Goal: Information Seeking & Learning: Learn about a topic

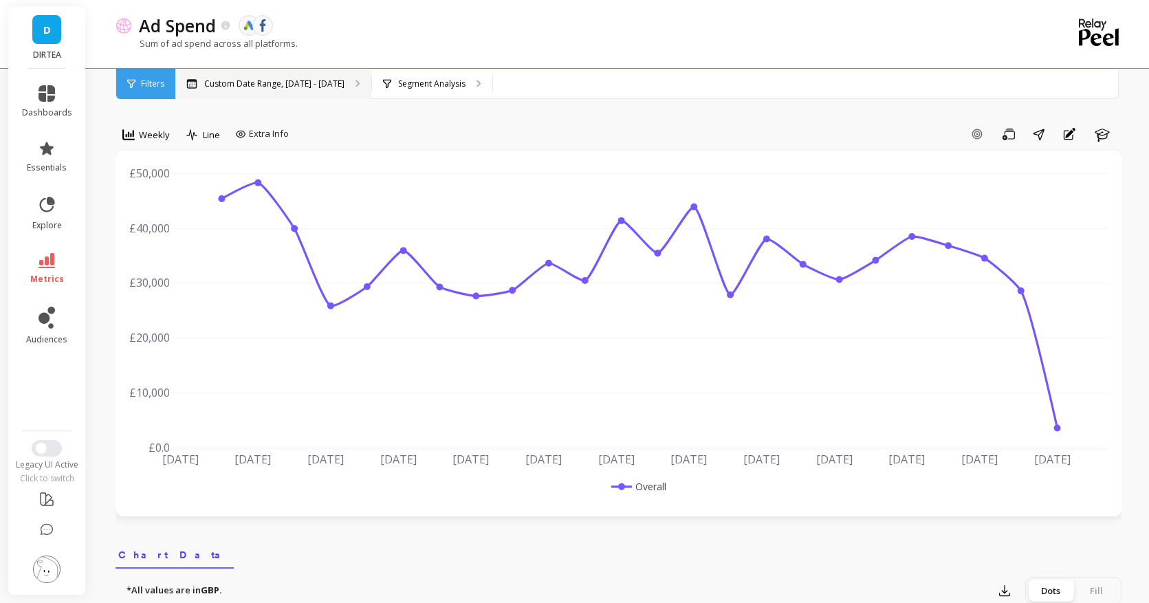
click at [251, 89] on div "Custom Date Range, [DATE] - [DATE]" at bounding box center [273, 84] width 196 height 30
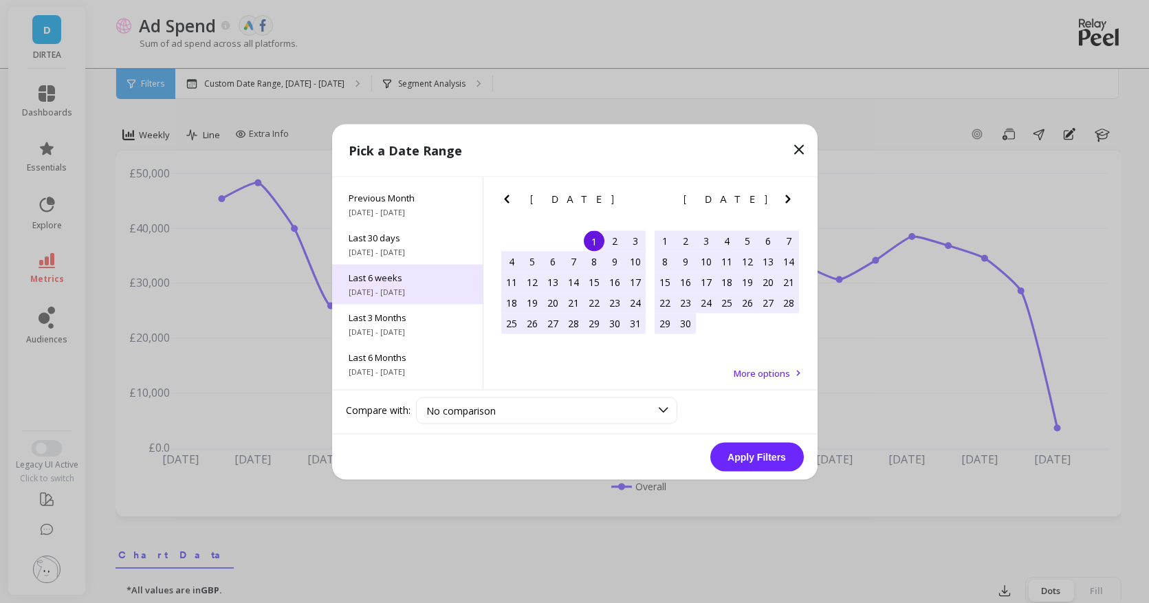
scroll to position [74, 0]
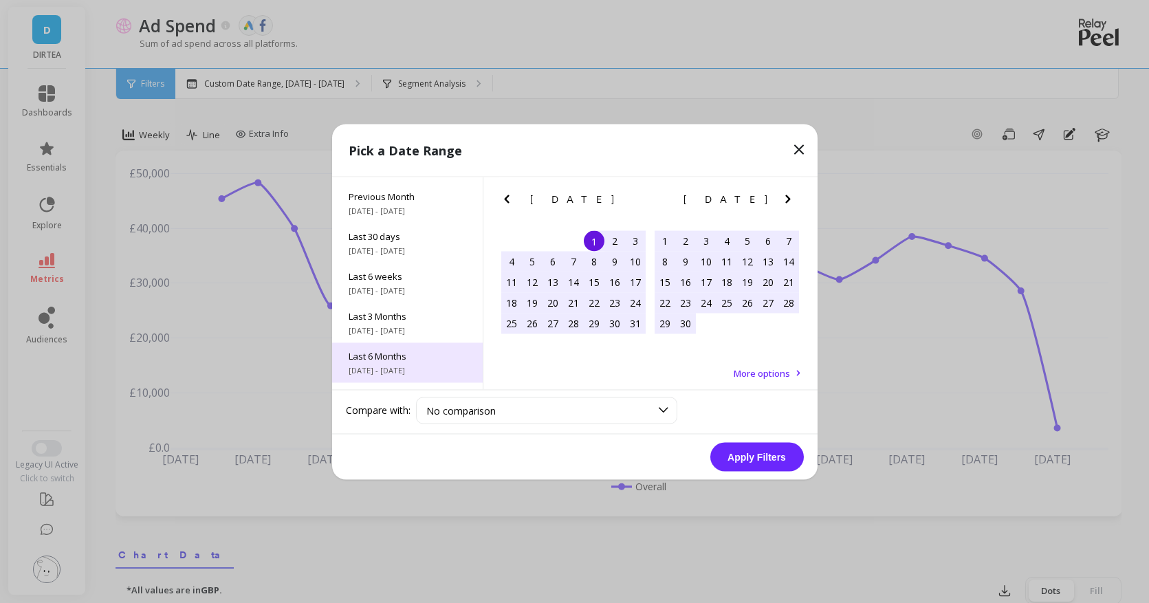
click at [395, 371] on span "[DATE] - [DATE]" at bounding box center [408, 369] width 118 height 11
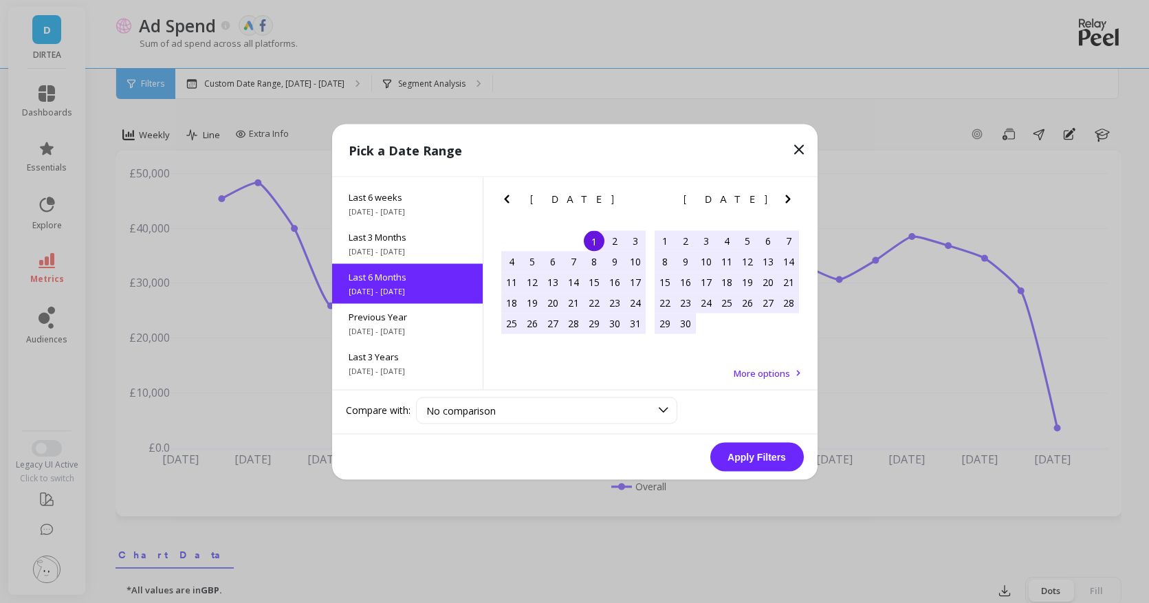
scroll to position [153, 0]
click at [763, 468] on button "Apply Filters" at bounding box center [757, 456] width 94 height 29
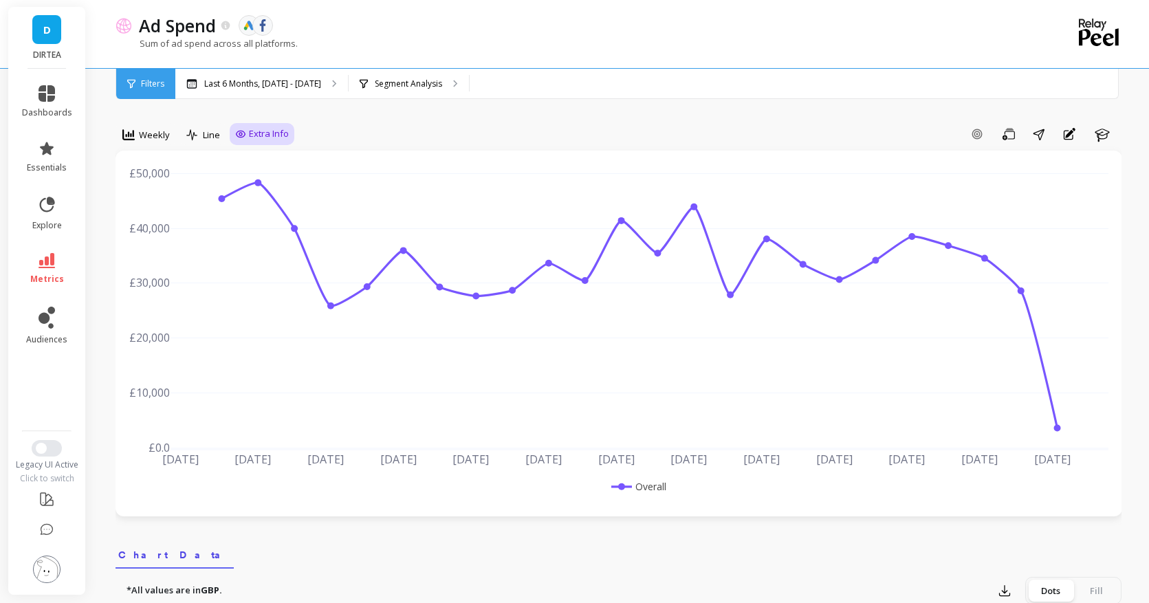
click at [269, 133] on span "Extra Info" at bounding box center [269, 134] width 40 height 14
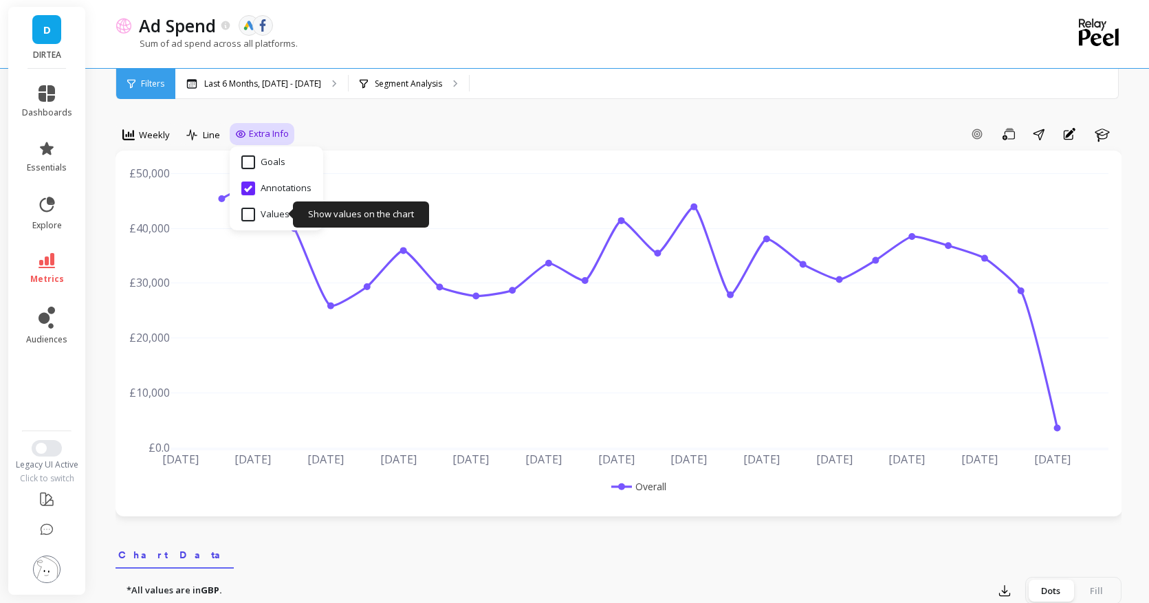
click at [274, 216] on input "Values" at bounding box center [265, 215] width 48 height 14
checkbox input "true"
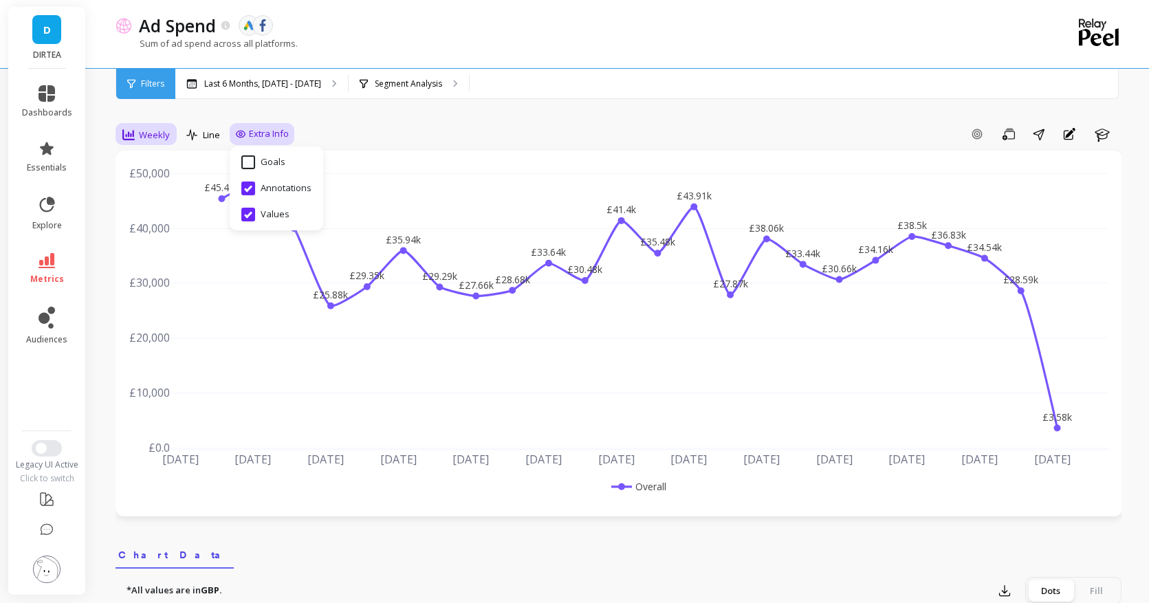
click at [157, 129] on span "Weekly" at bounding box center [154, 135] width 31 height 13
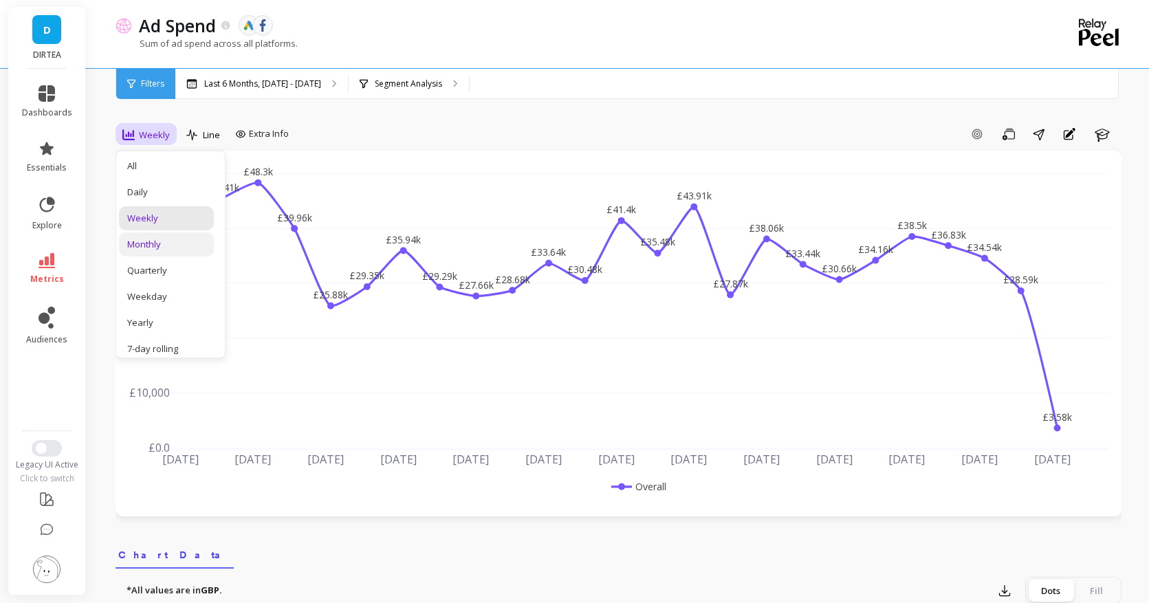
click at [180, 245] on div "Monthly" at bounding box center [166, 244] width 78 height 13
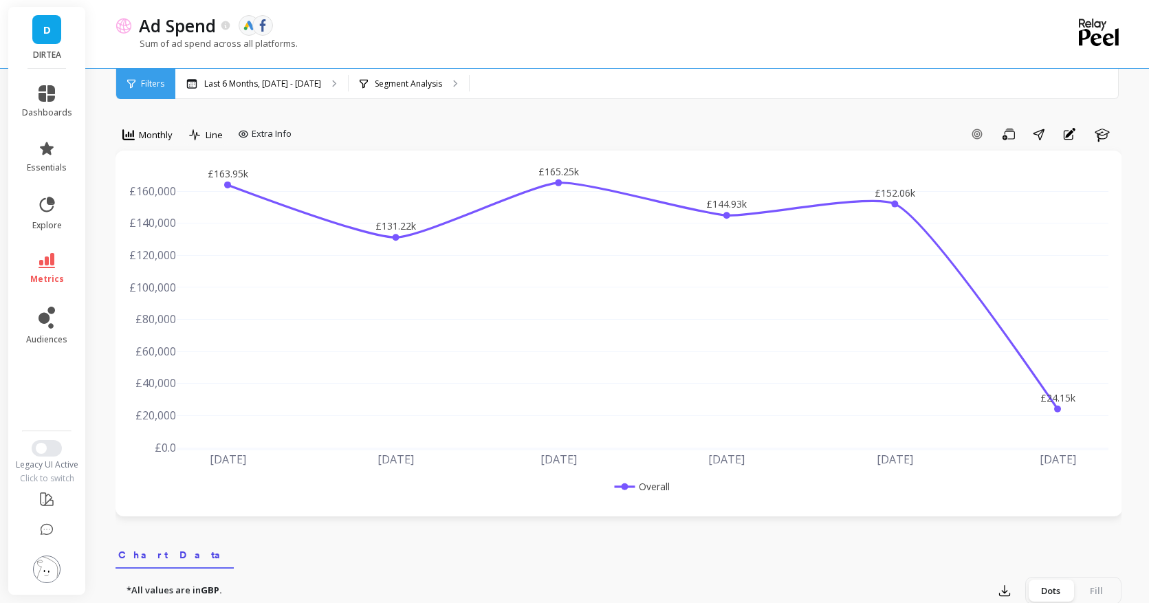
click at [377, 123] on div "Add Goal Save Share Annotations Learn" at bounding box center [709, 134] width 824 height 22
click at [273, 86] on p "Last 6 Months, [DATE] - [DATE]" at bounding box center [262, 83] width 117 height 11
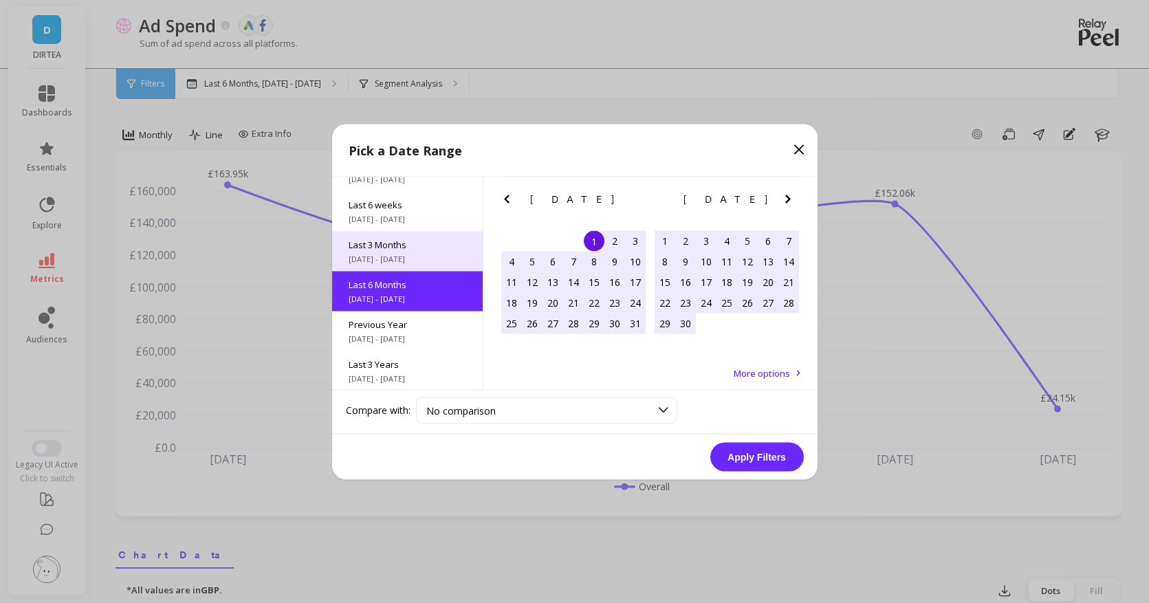
scroll to position [153, 0]
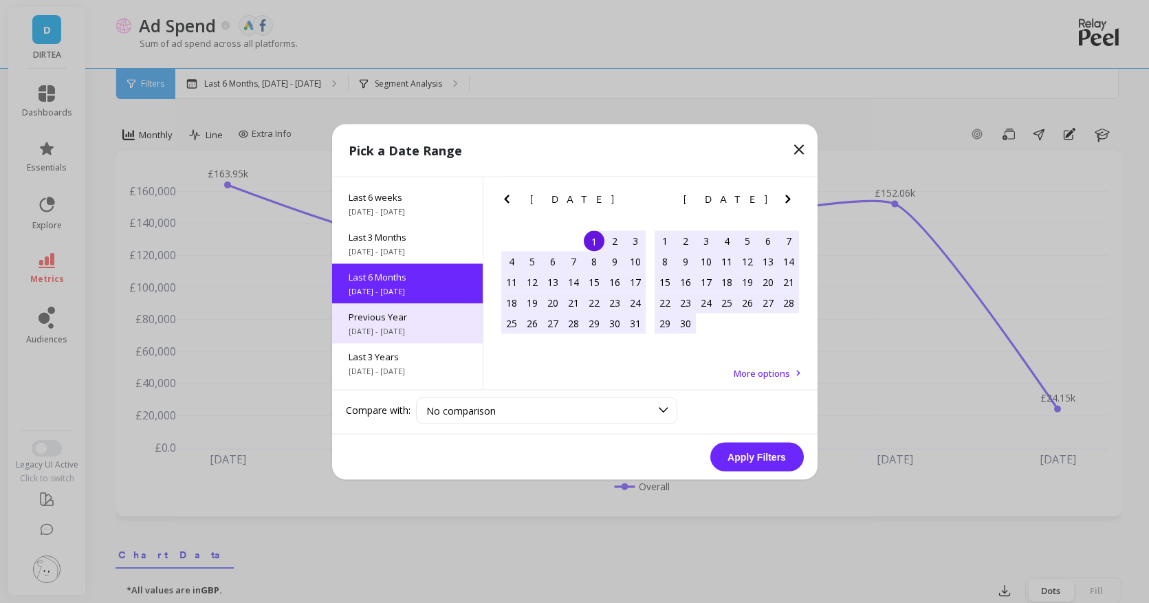
click at [391, 318] on span "Previous Year" at bounding box center [408, 316] width 118 height 12
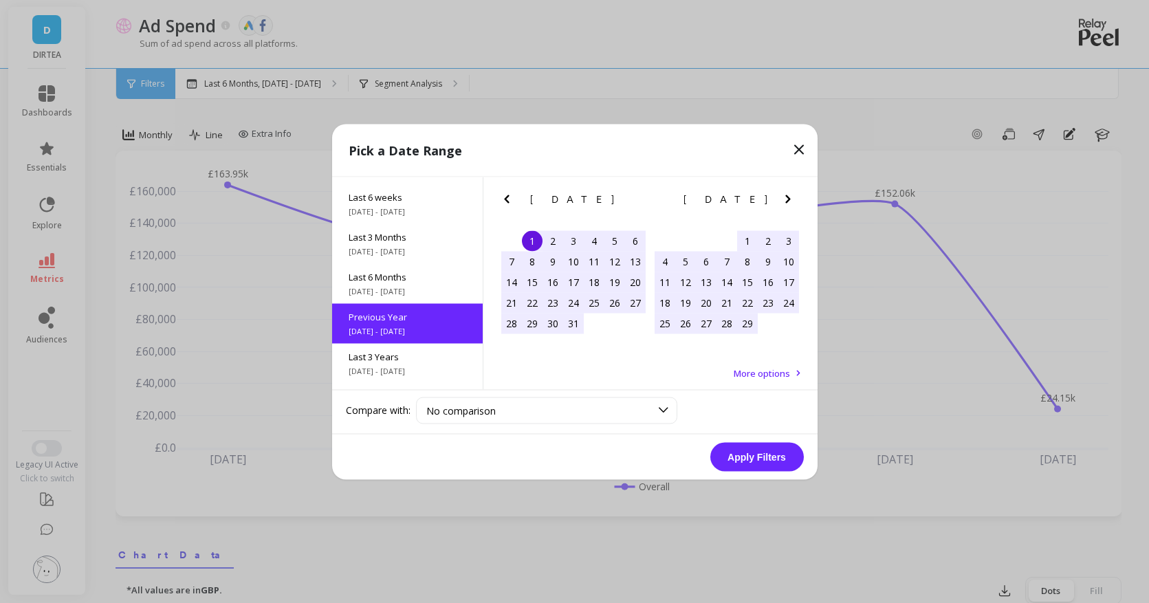
scroll to position [1, 0]
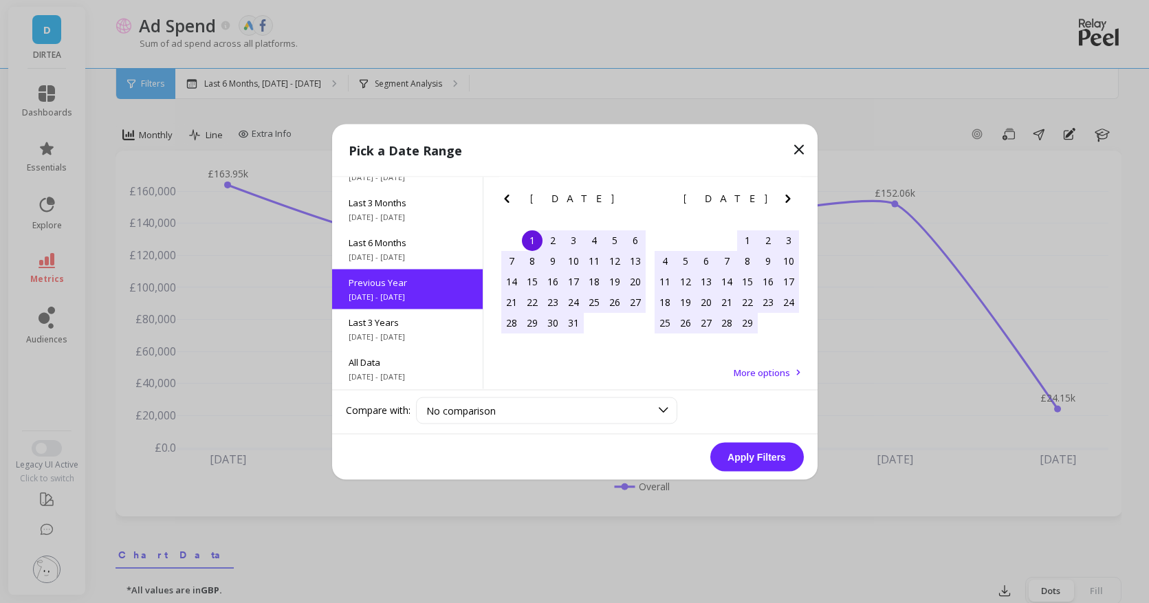
click at [762, 458] on button "Apply Filters" at bounding box center [757, 456] width 94 height 29
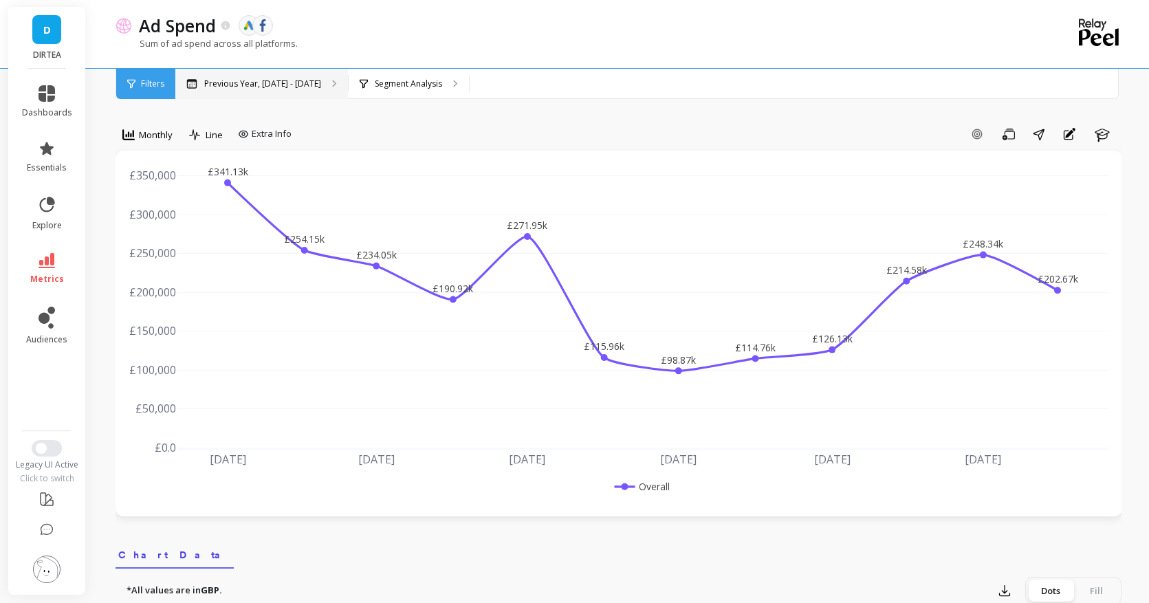
click at [226, 85] on p "Previous Year, [DATE] - [DATE]" at bounding box center [262, 83] width 117 height 11
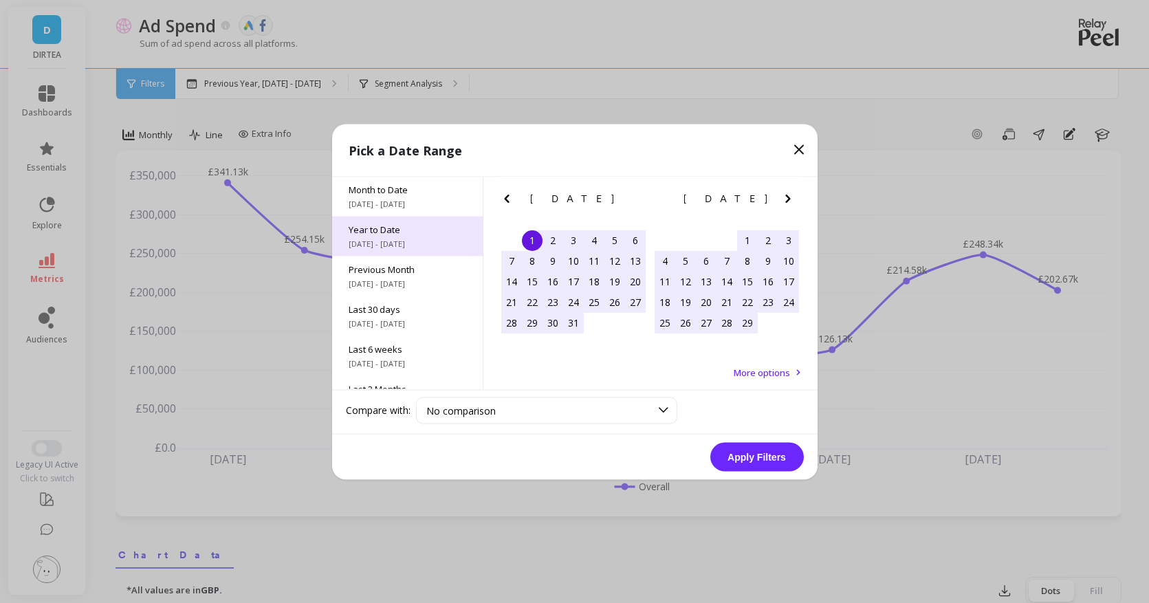
click at [391, 226] on span "Year to Date" at bounding box center [408, 229] width 118 height 12
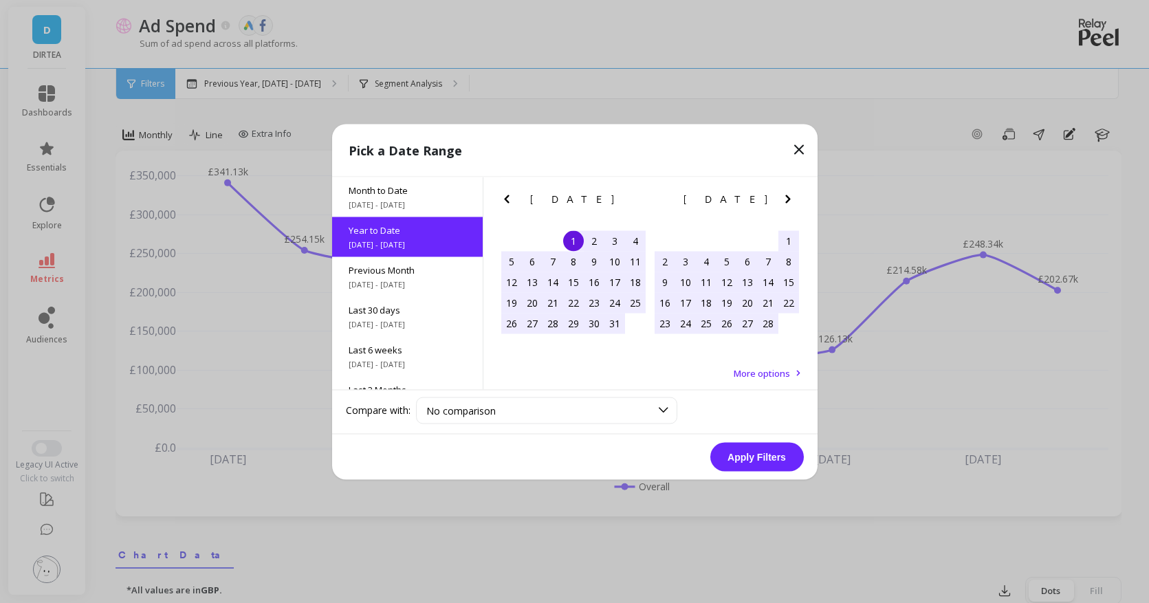
click at [765, 458] on button "Apply Filters" at bounding box center [757, 456] width 94 height 29
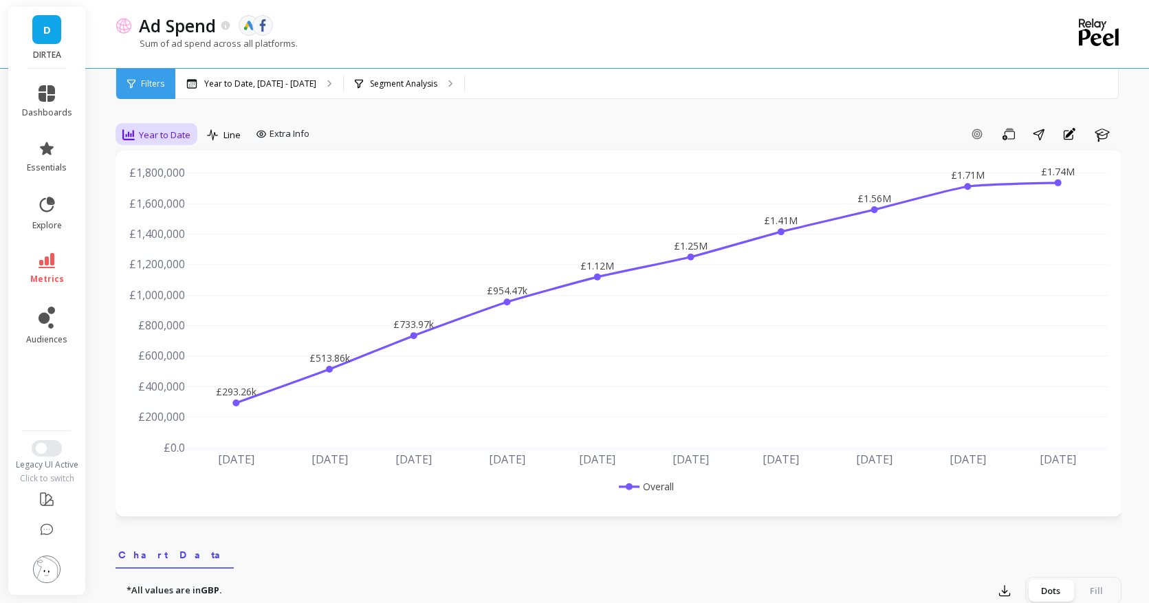
click at [170, 130] on span "Year to Date" at bounding box center [165, 135] width 52 height 13
click at [182, 237] on div "Monthly" at bounding box center [166, 244] width 95 height 24
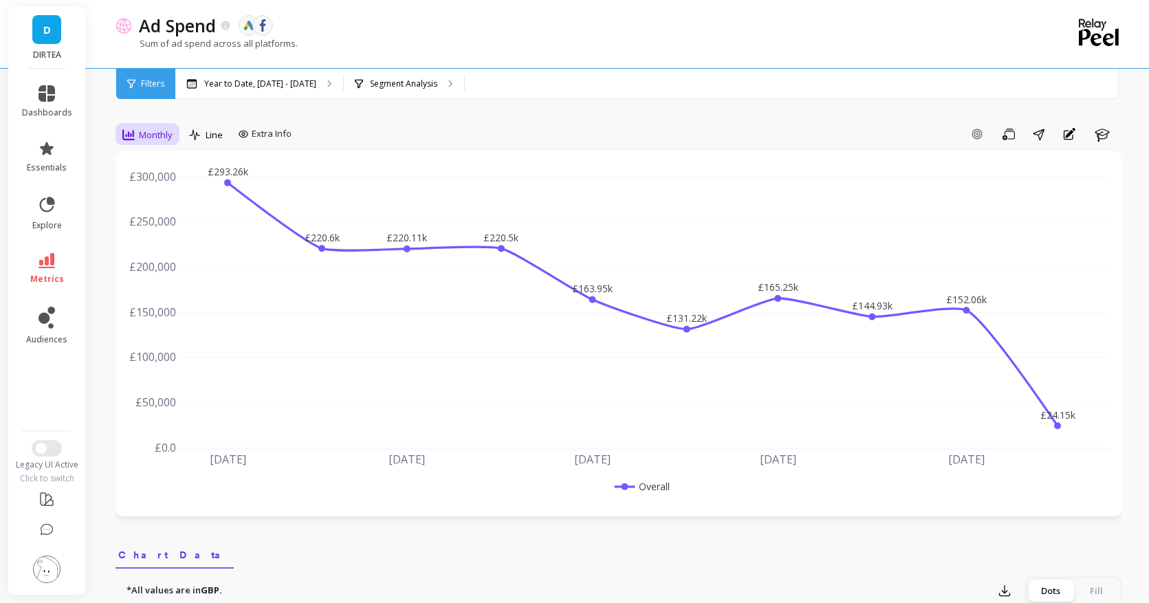
click at [166, 133] on span "Monthly" at bounding box center [156, 135] width 34 height 13
click at [174, 189] on div "Daily" at bounding box center [166, 192] width 78 height 13
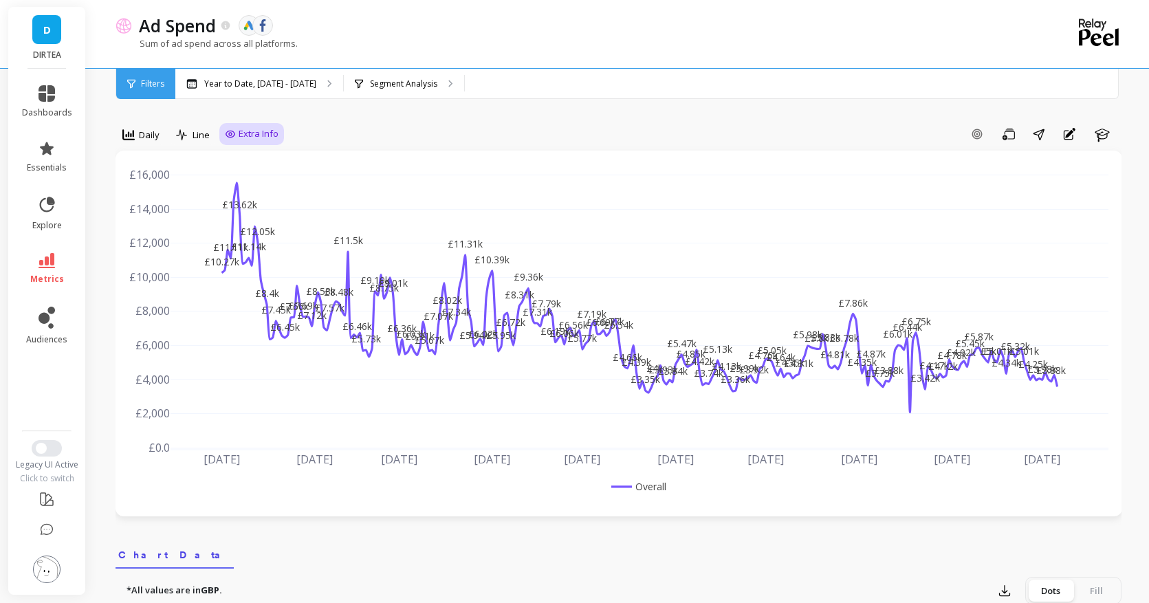
click at [248, 127] on span "Extra Info" at bounding box center [259, 134] width 40 height 14
click at [134, 130] on icon at bounding box center [128, 135] width 12 height 12
click at [244, 94] on div "Year to Date, [DATE] - [DATE]" at bounding box center [259, 84] width 168 height 30
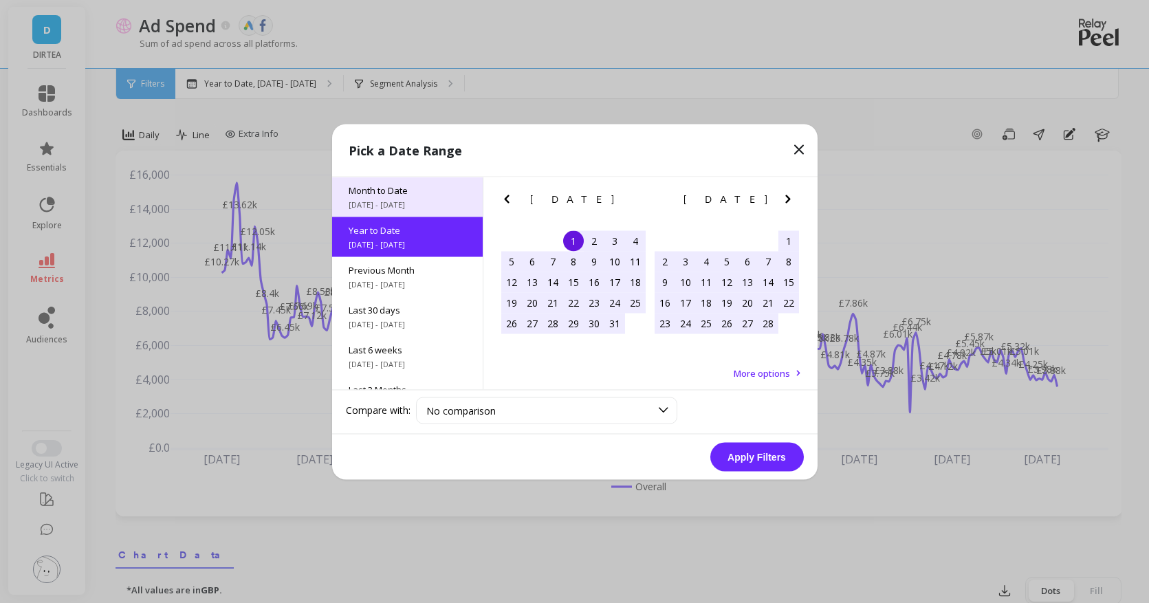
click at [388, 204] on span "[DATE] - [DATE]" at bounding box center [408, 204] width 118 height 11
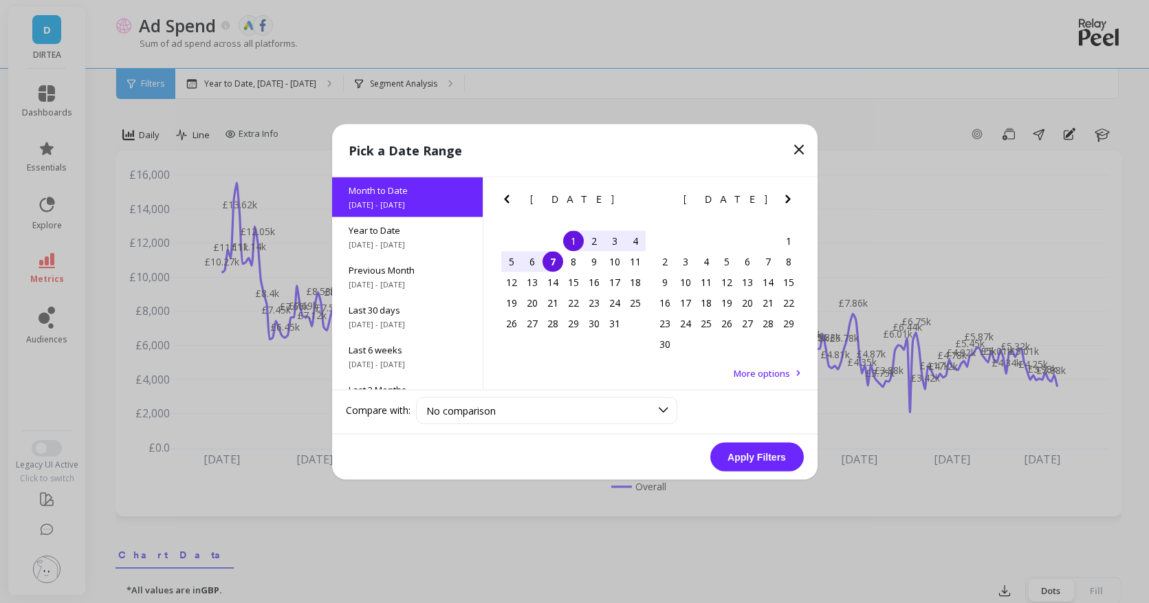
click at [754, 462] on button "Apply Filters" at bounding box center [757, 456] width 94 height 29
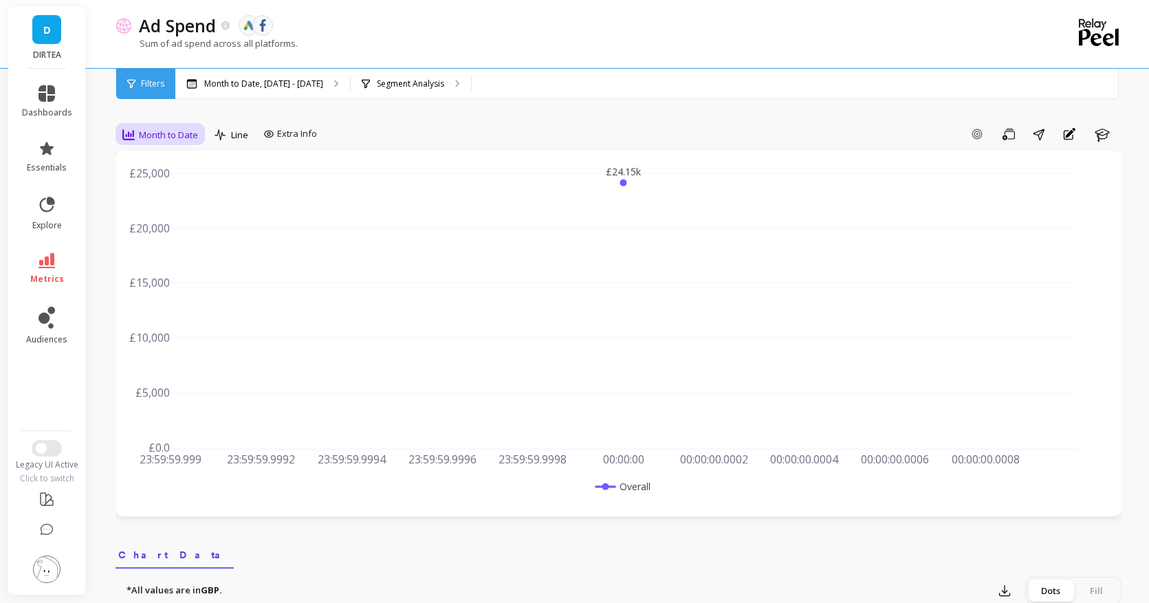
click at [157, 129] on span "Month to Date" at bounding box center [168, 135] width 59 height 13
click at [164, 186] on div "Daily" at bounding box center [166, 192] width 78 height 13
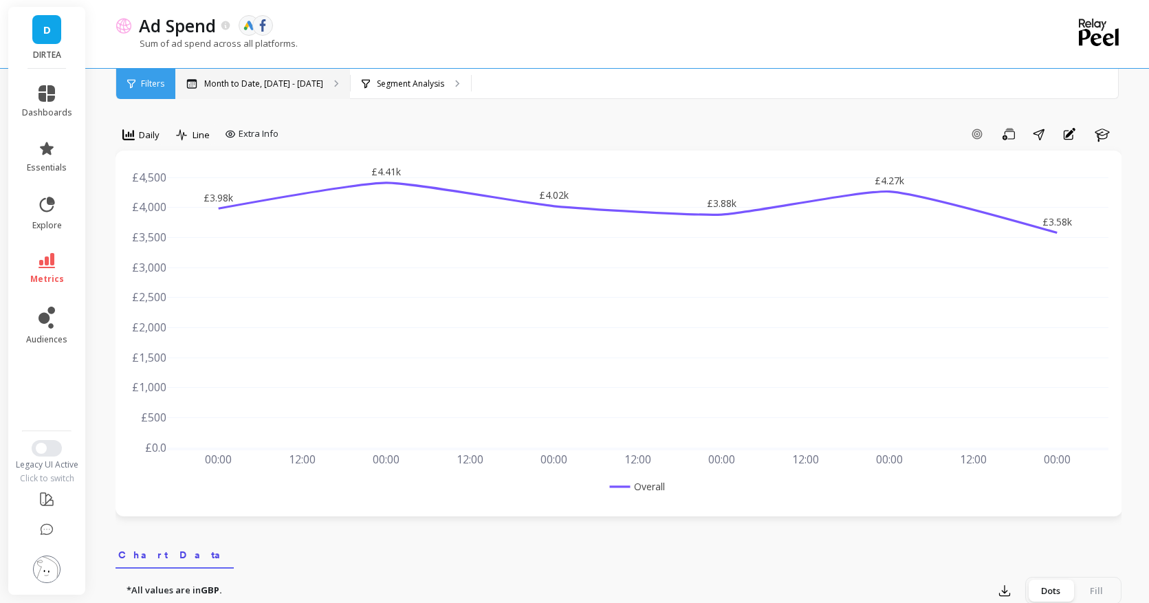
click at [278, 76] on div "Month to Date, [DATE] - [DATE]" at bounding box center [262, 84] width 175 height 30
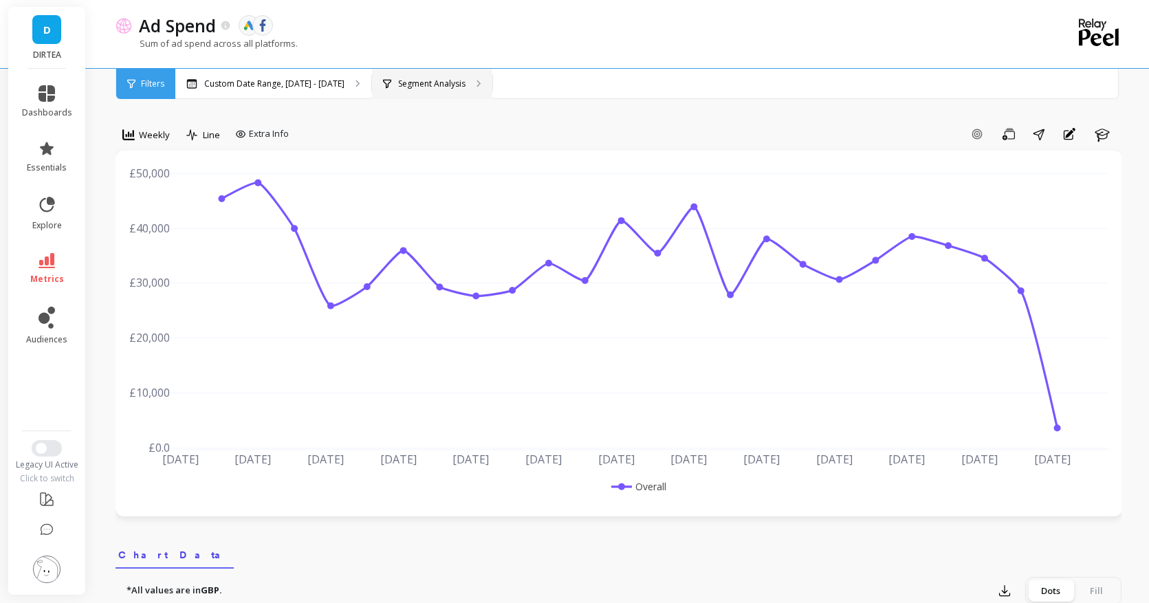
click at [398, 90] on div "Segment Analysis" at bounding box center [432, 84] width 120 height 30
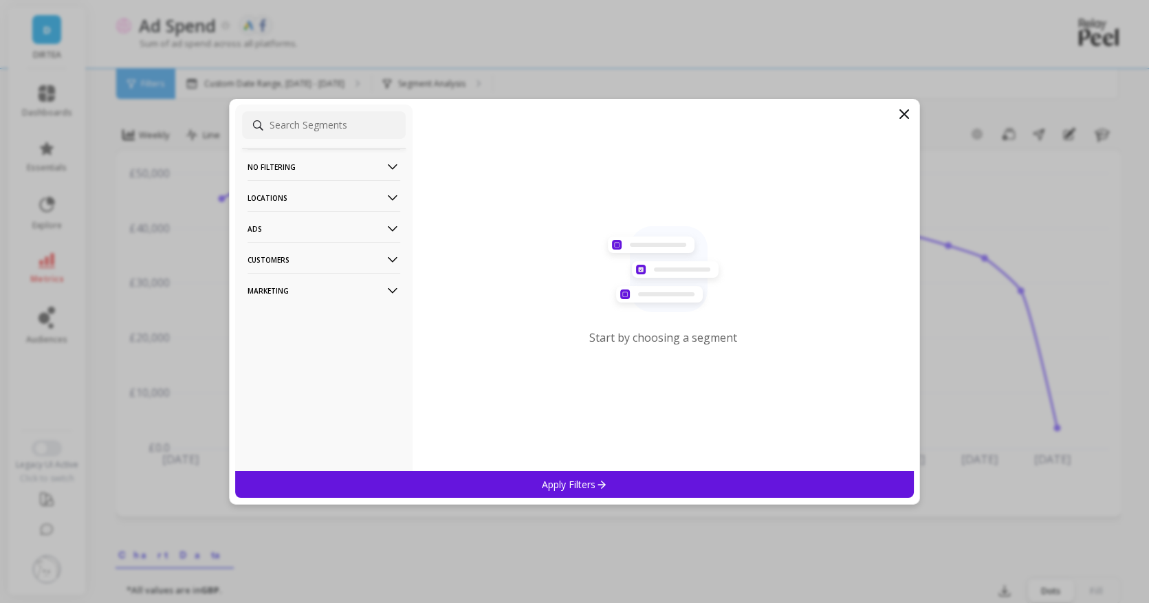
click at [294, 203] on p "Locations" at bounding box center [324, 197] width 153 height 35
click at [285, 221] on p "Countries" at bounding box center [270, 224] width 41 height 12
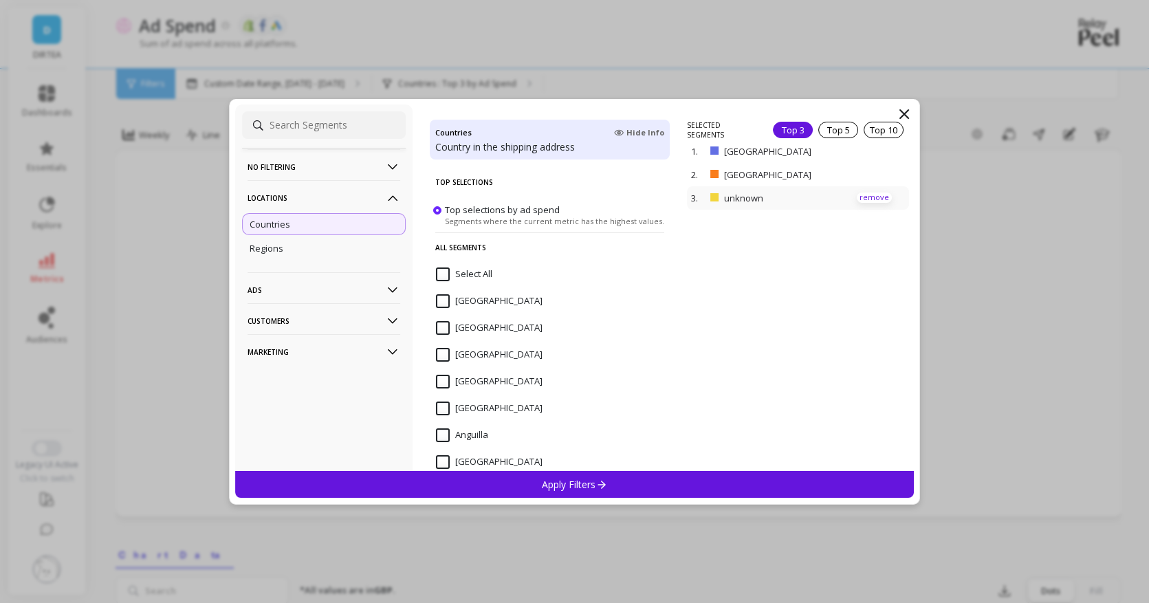
click at [862, 196] on p "remove" at bounding box center [874, 198] width 35 height 10
click at [690, 482] on div "Apply Filters" at bounding box center [574, 484] width 679 height 27
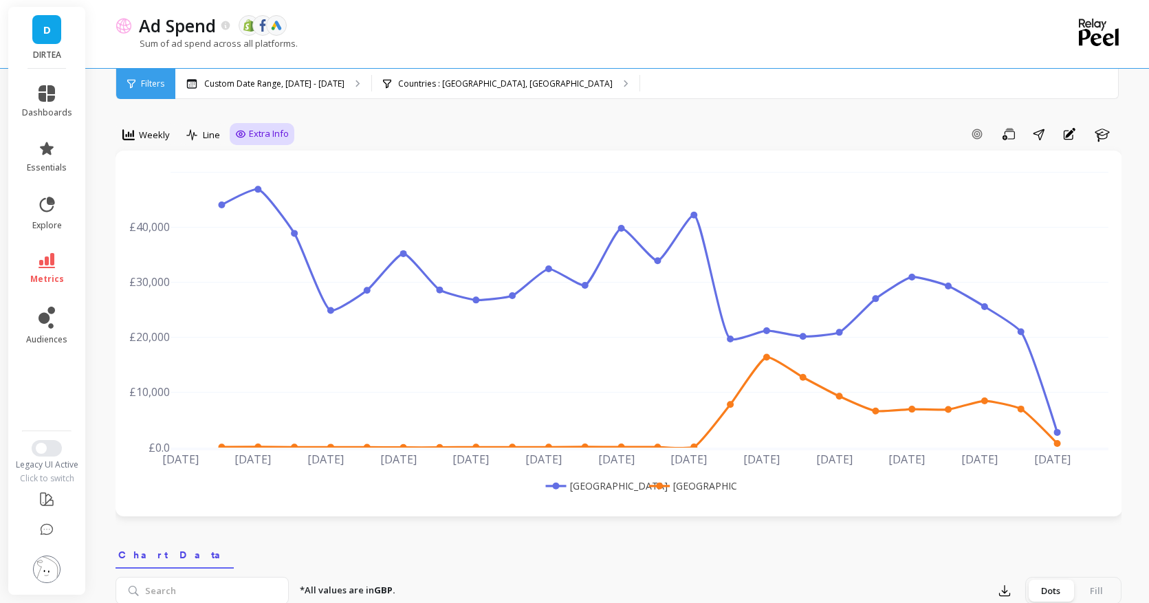
click at [243, 127] on div "Extra Info" at bounding box center [262, 134] width 65 height 22
click at [271, 139] on span "Extra Info" at bounding box center [269, 134] width 40 height 14
click at [268, 206] on div "Show values on the chart Values" at bounding box center [276, 214] width 83 height 26
checkbox input "true"
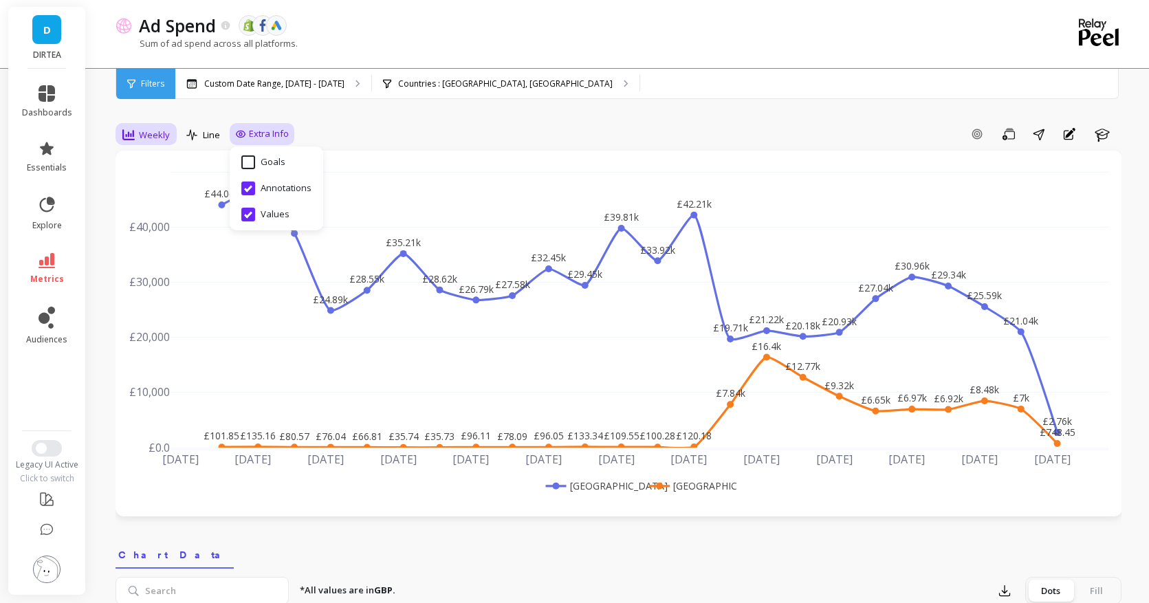
click at [142, 135] on span "Weekly" at bounding box center [154, 135] width 31 height 13
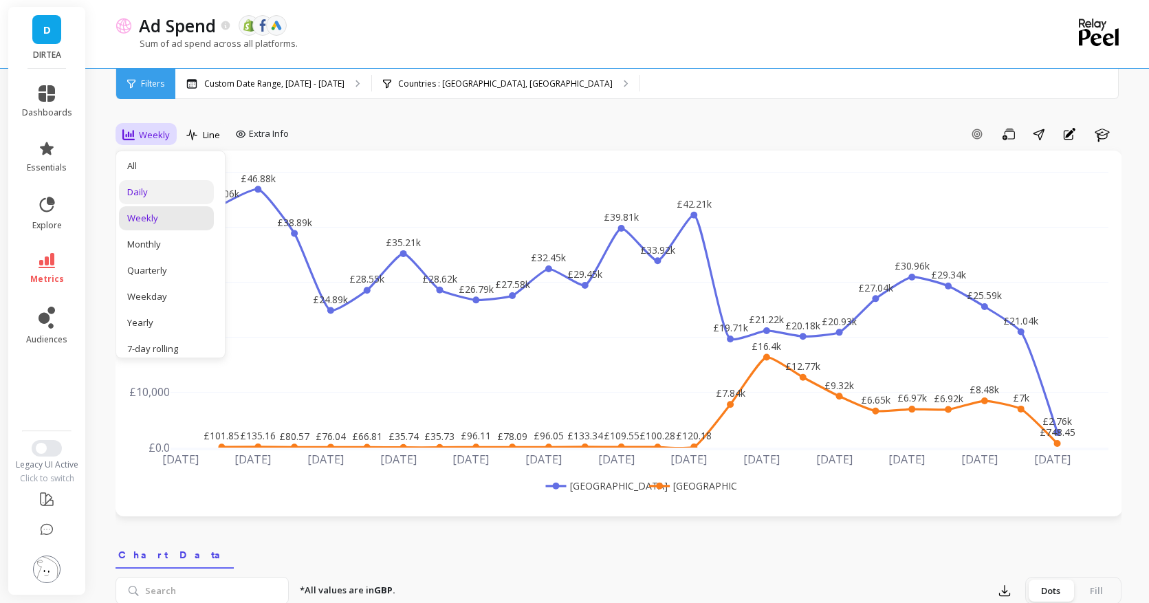
click at [151, 191] on div "Daily" at bounding box center [166, 192] width 78 height 13
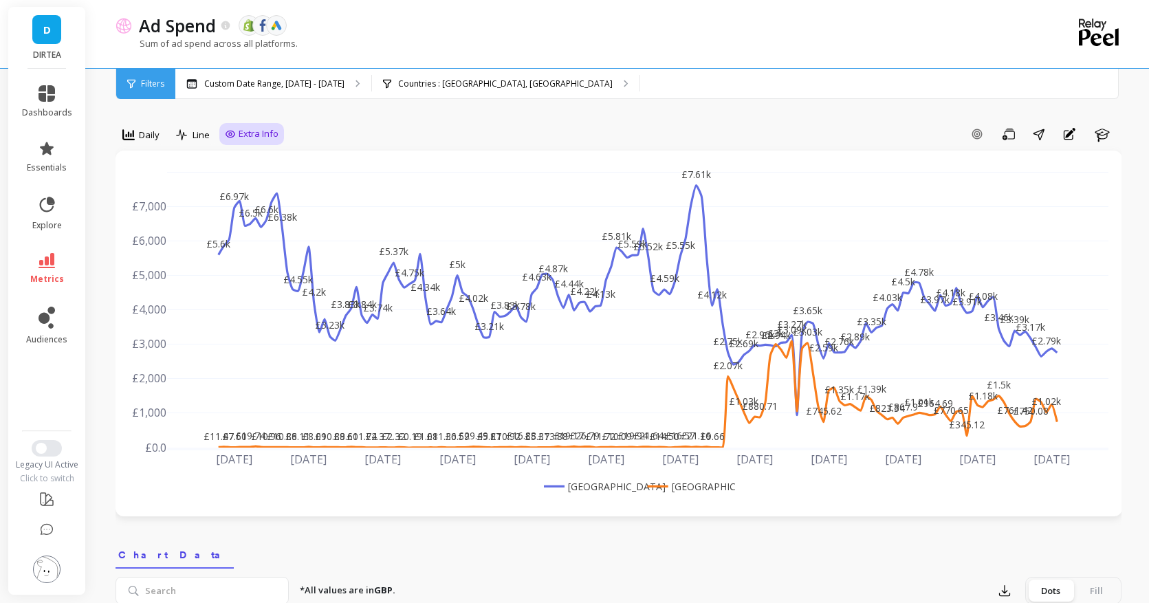
click at [246, 131] on span "Extra Info" at bounding box center [259, 134] width 40 height 14
click at [248, 157] on input "Goals" at bounding box center [253, 162] width 44 height 14
checkbox input "true"
click at [135, 139] on div "Daily" at bounding box center [140, 135] width 37 height 17
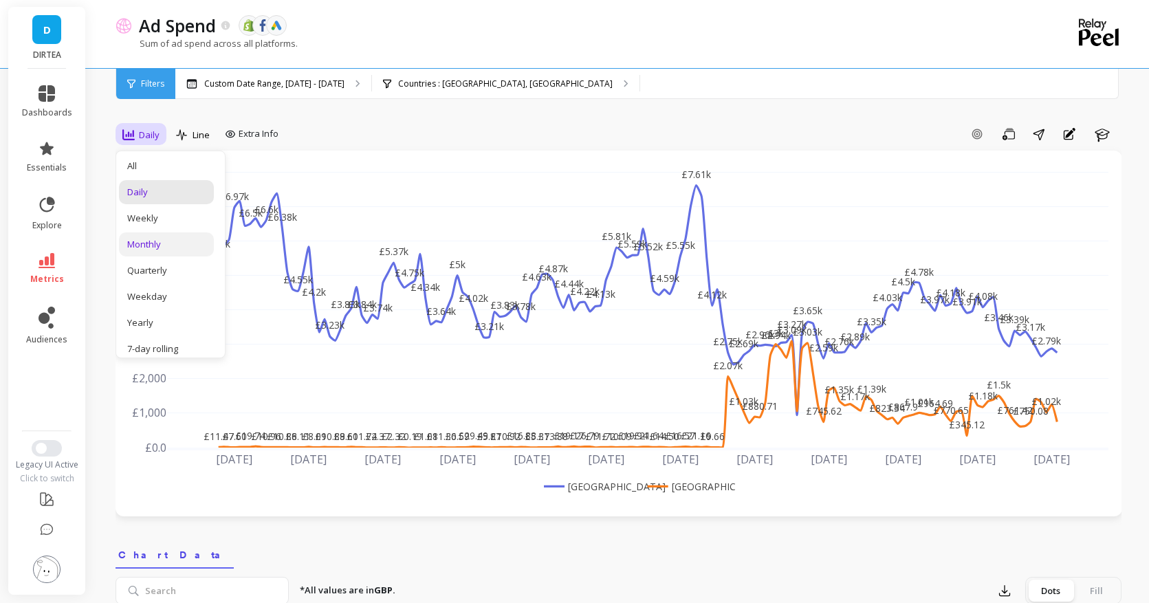
click at [153, 238] on div "Monthly" at bounding box center [166, 244] width 78 height 13
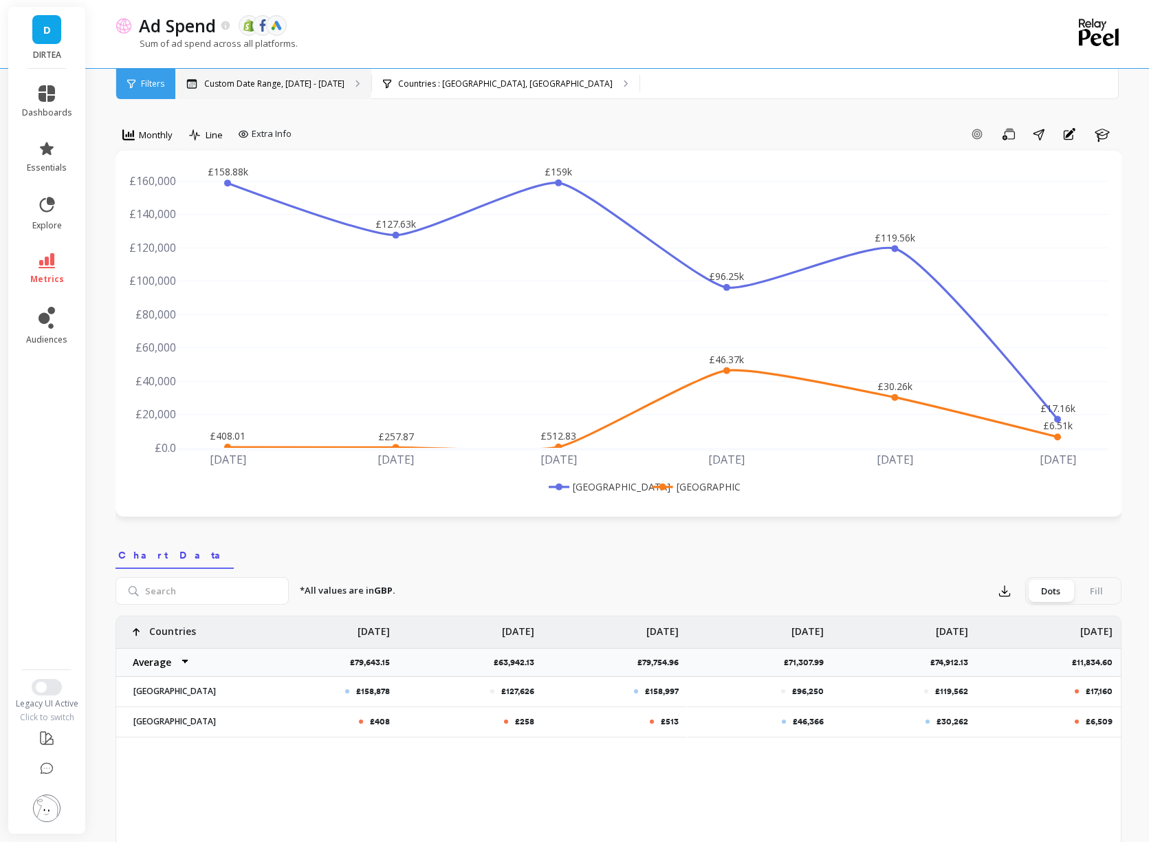
click at [320, 84] on p "Custom Date Range, [DATE] - [DATE]" at bounding box center [274, 83] width 140 height 11
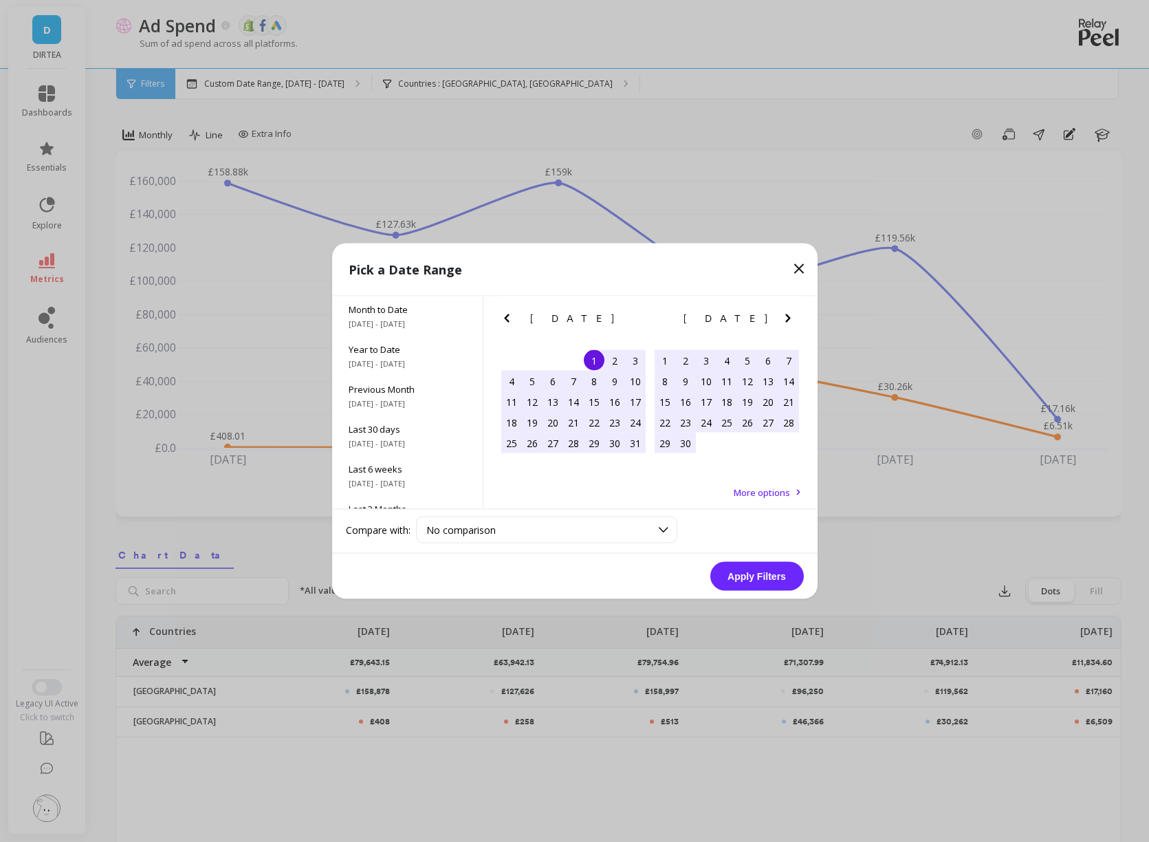
click at [793, 277] on div "Pick a Date Range" at bounding box center [574, 269] width 485 height 53
click at [796, 273] on icon at bounding box center [799, 269] width 17 height 17
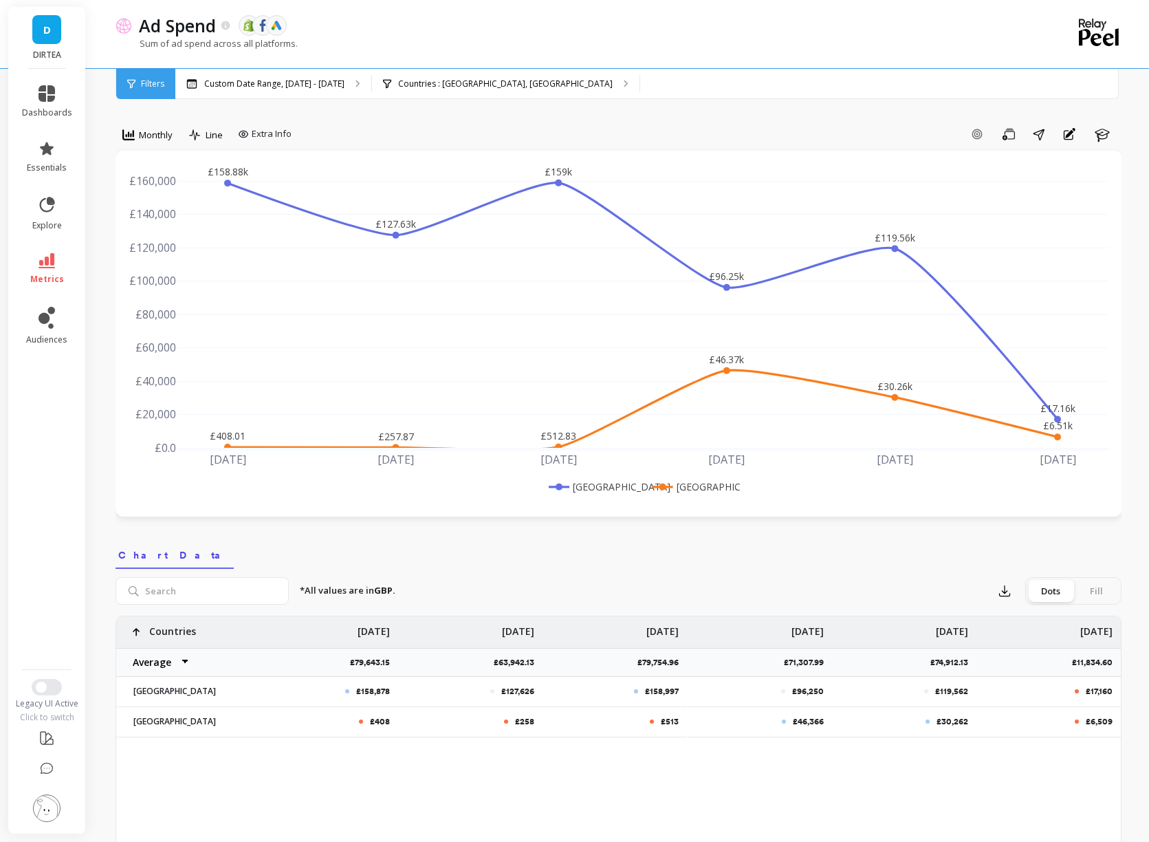
click at [31, 36] on div "D DIRTEA" at bounding box center [46, 38] width 77 height 62
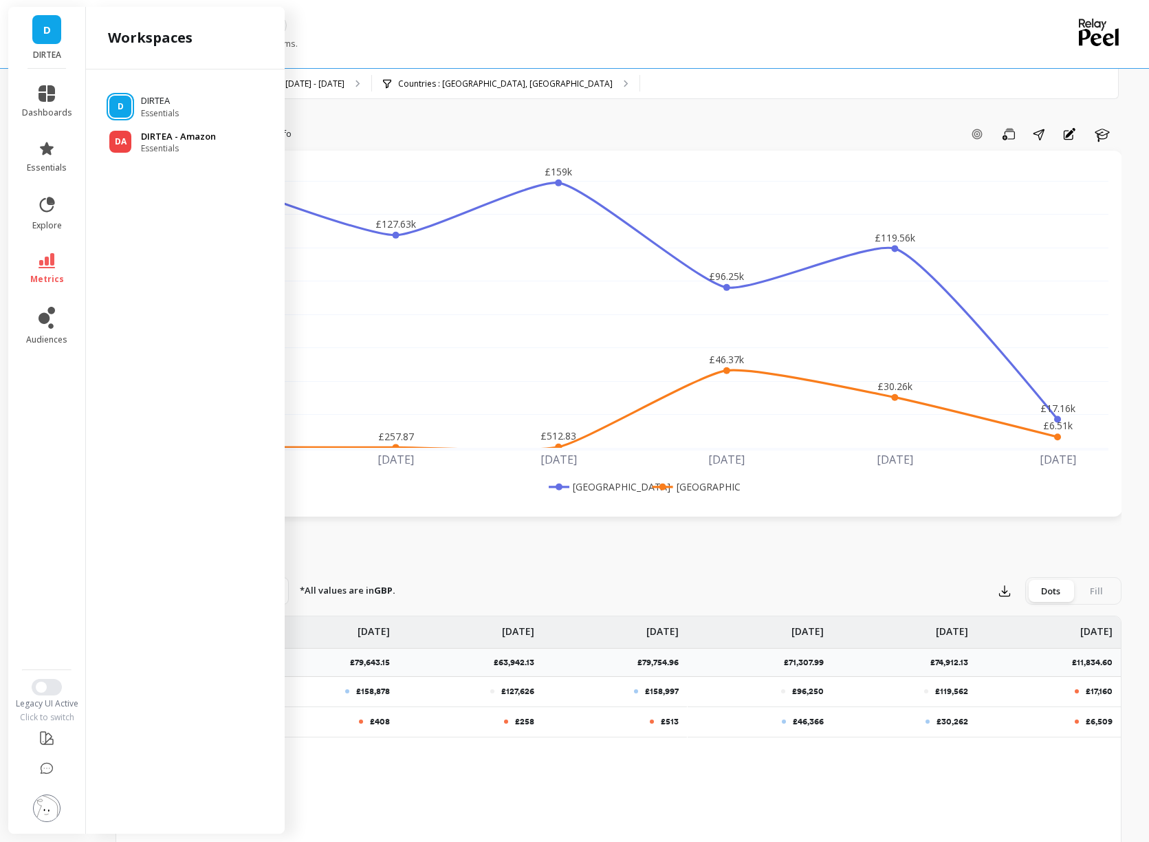
click at [170, 143] on span "Essentials" at bounding box center [178, 148] width 75 height 11
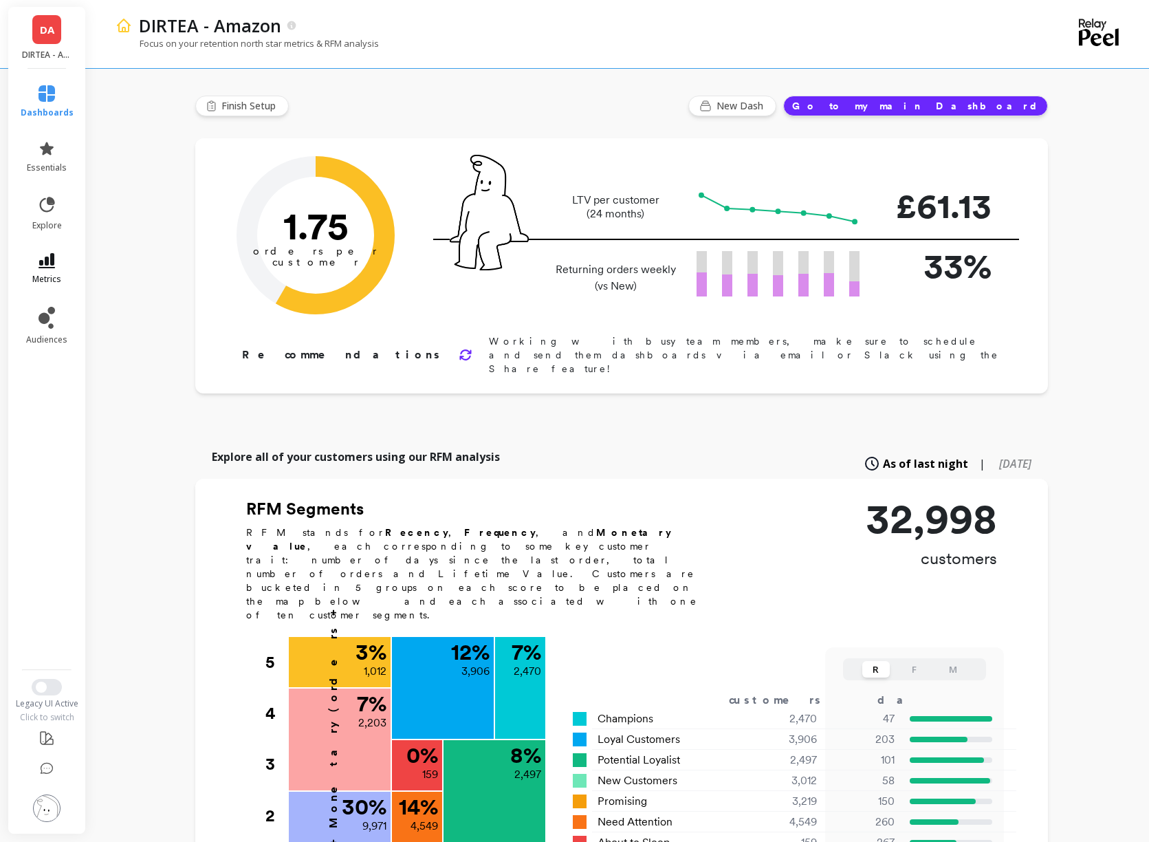
click at [39, 261] on icon at bounding box center [47, 260] width 17 height 15
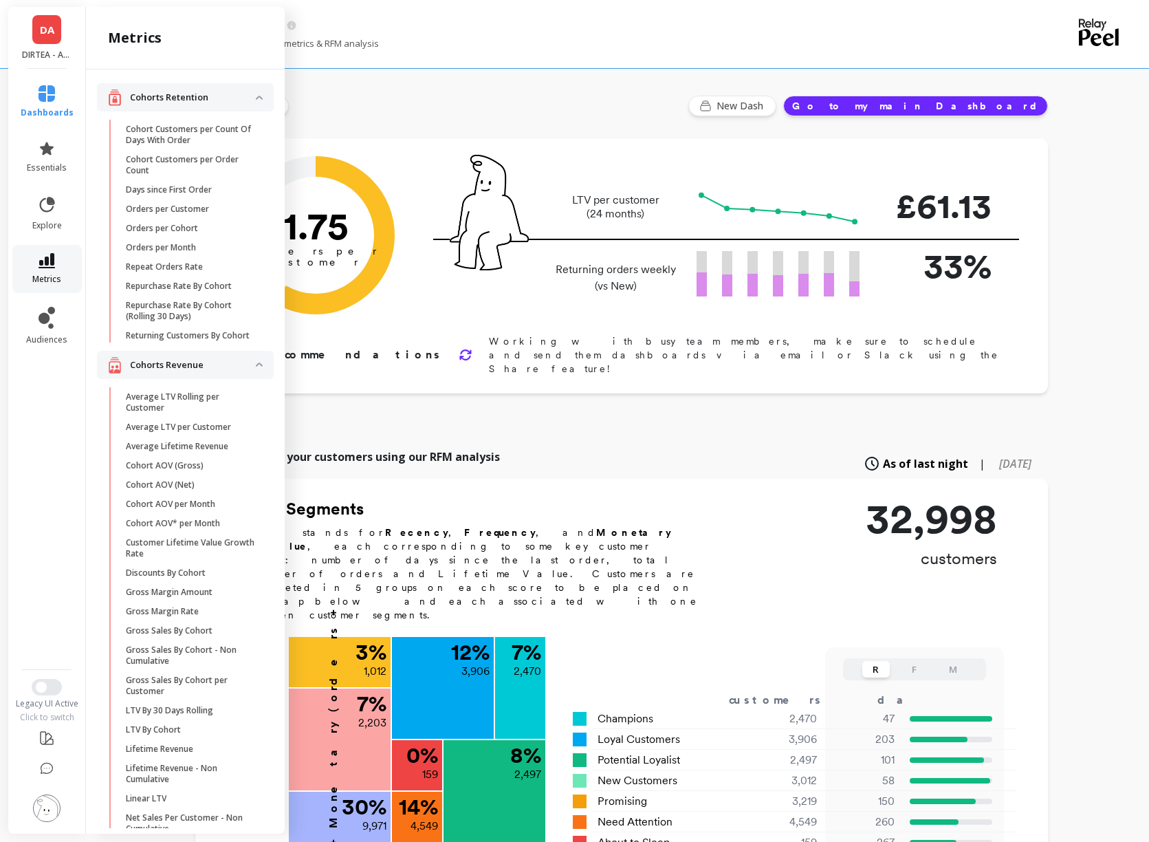
scroll to position [552, 0]
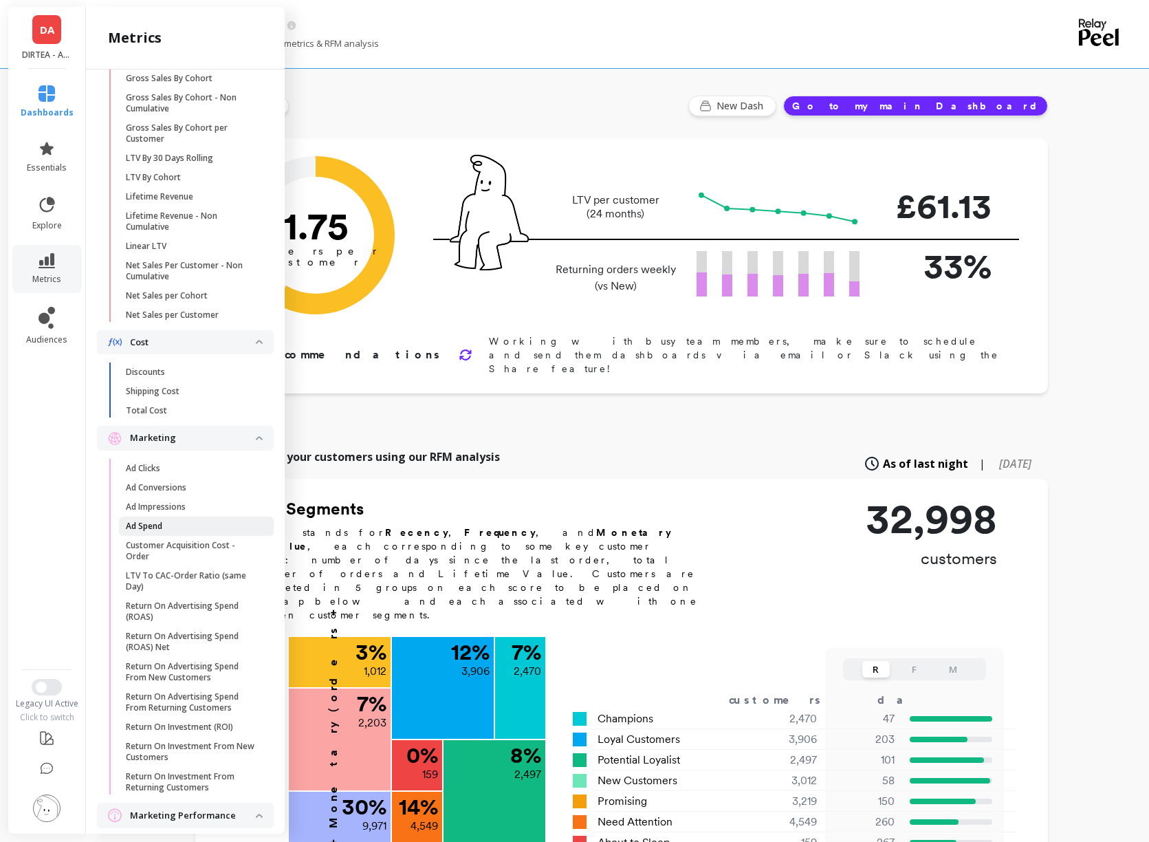
click at [190, 527] on span "Ad Spend" at bounding box center [191, 525] width 131 height 11
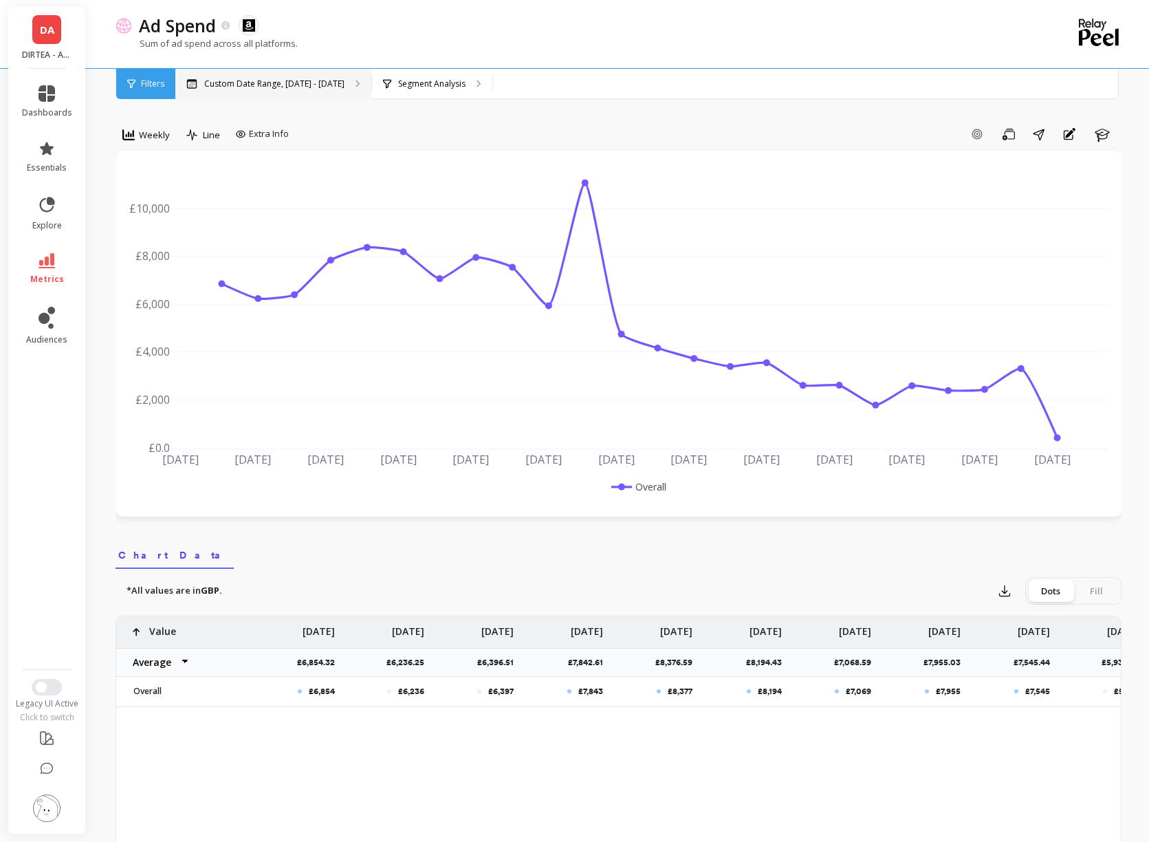
click at [292, 81] on p "Custom Date Range, [DATE] - [DATE]" at bounding box center [274, 83] width 140 height 11
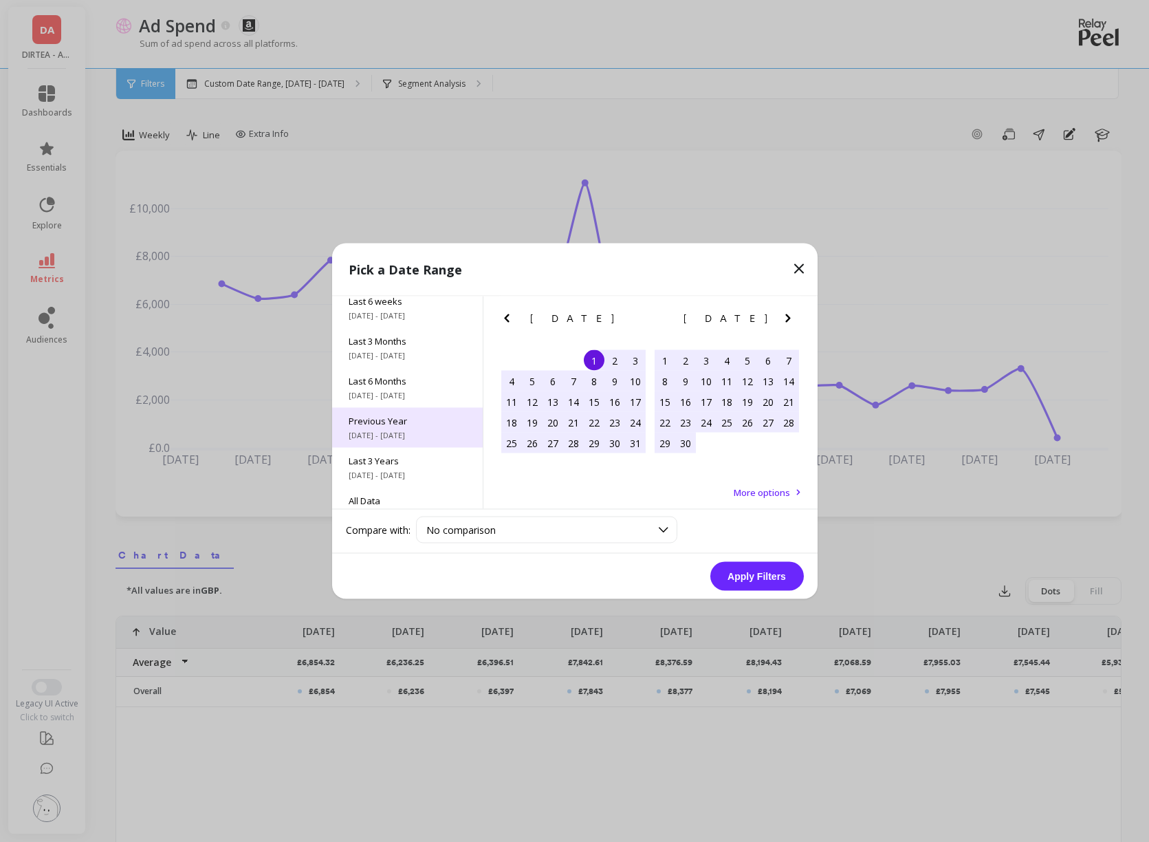
click at [423, 425] on span "Previous Year" at bounding box center [408, 421] width 118 height 12
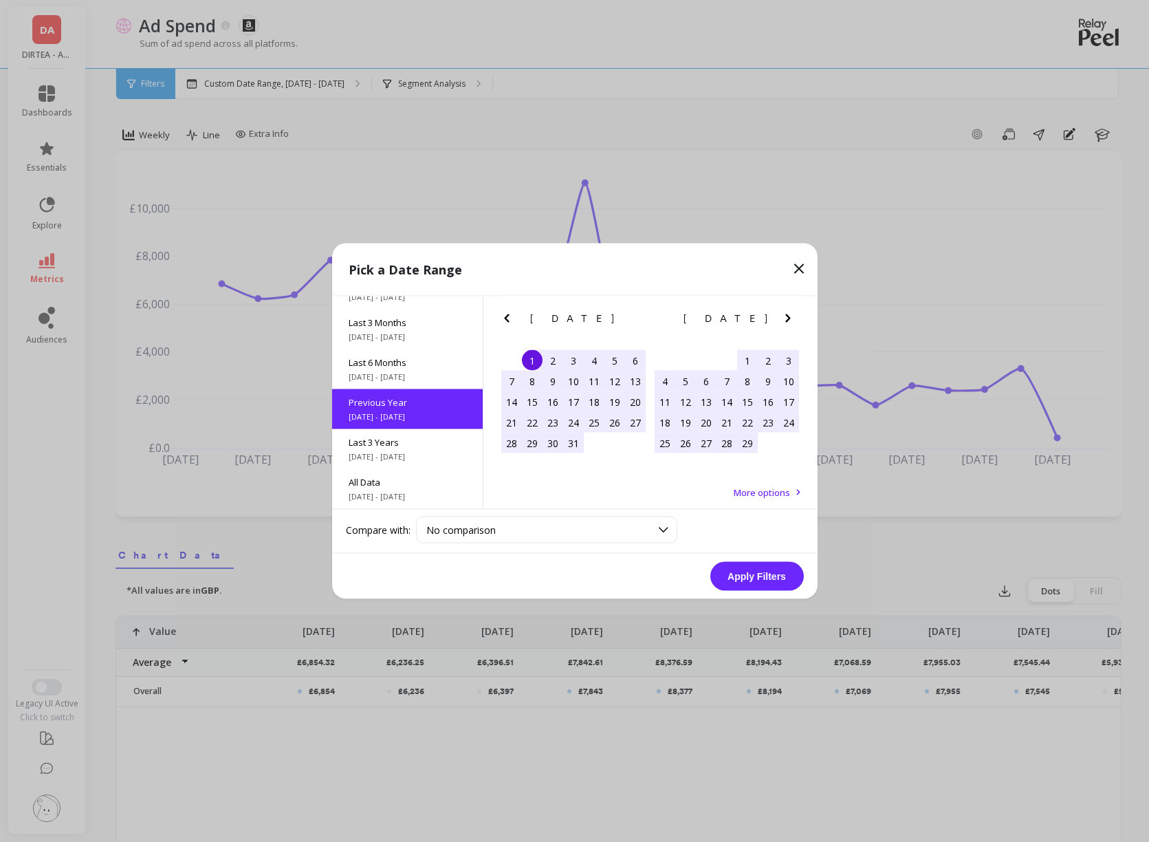
scroll to position [1, 0]
click at [760, 569] on button "Apply Filters" at bounding box center [757, 576] width 94 height 29
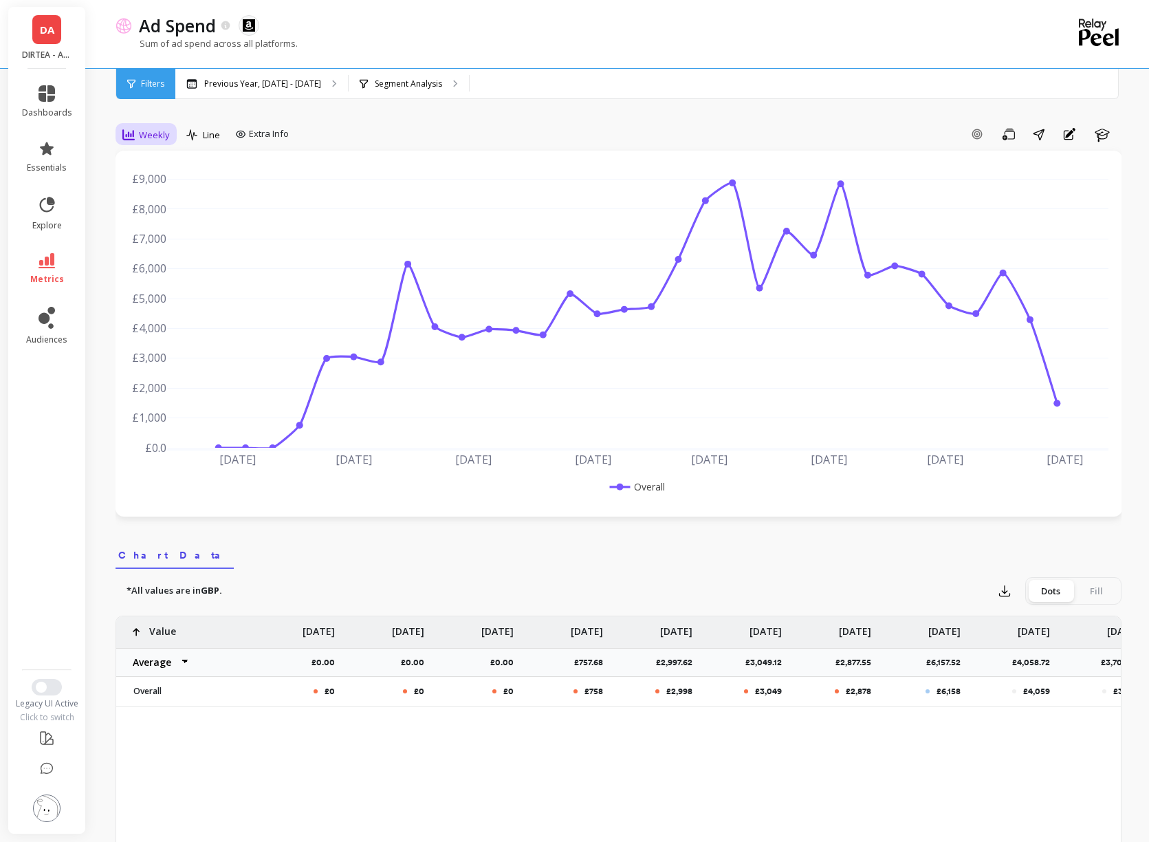
click at [153, 138] on span "Weekly" at bounding box center [154, 135] width 31 height 13
click at [177, 237] on div "Monthly" at bounding box center [166, 244] width 95 height 24
